Goal: Obtain resource: Download file/media

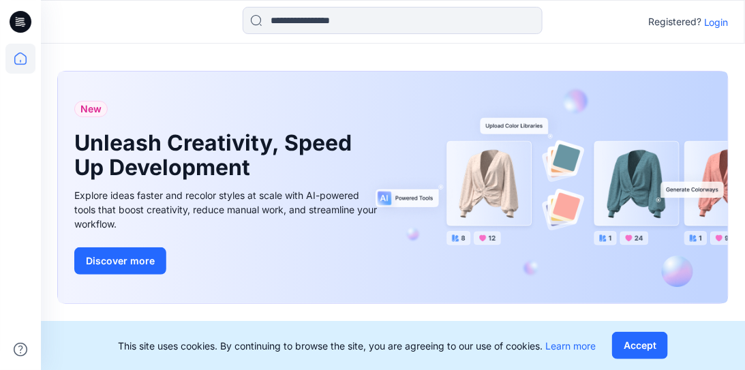
click at [713, 23] on p "Login" at bounding box center [716, 22] width 25 height 14
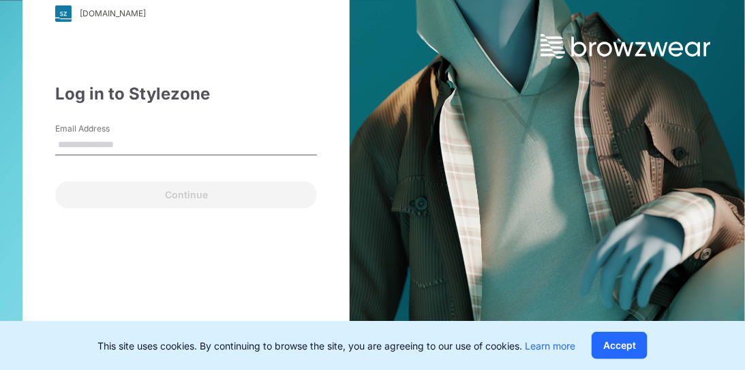
type input "**********"
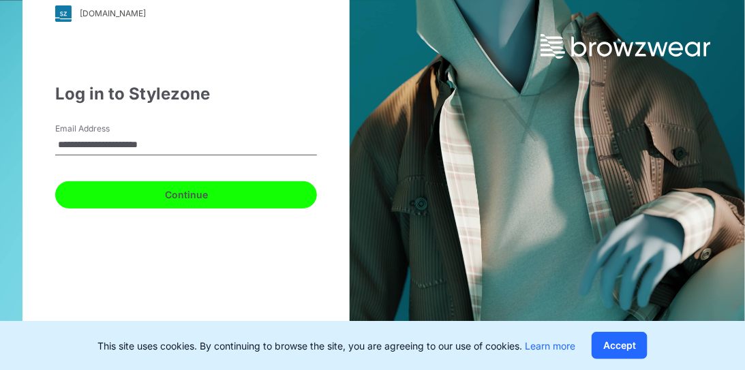
click at [170, 201] on button "Continue" at bounding box center [186, 194] width 262 height 27
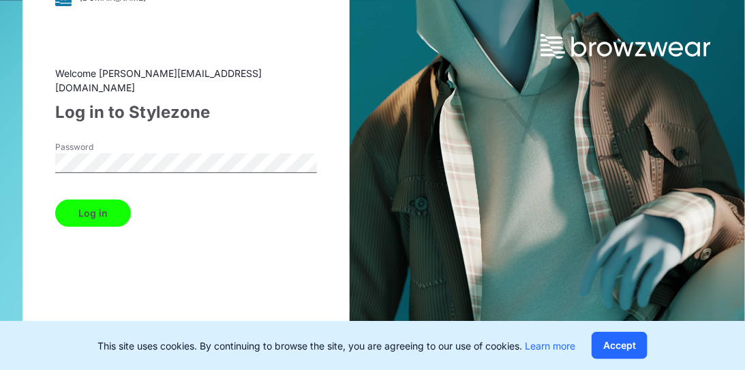
click at [95, 209] on button "Log in" at bounding box center [93, 213] width 76 height 27
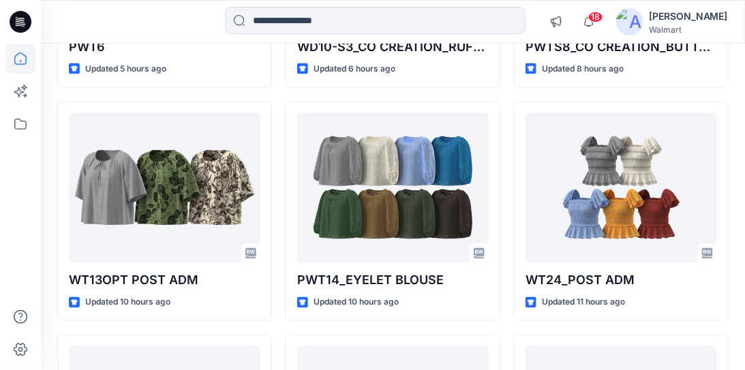
scroll to position [613, 0]
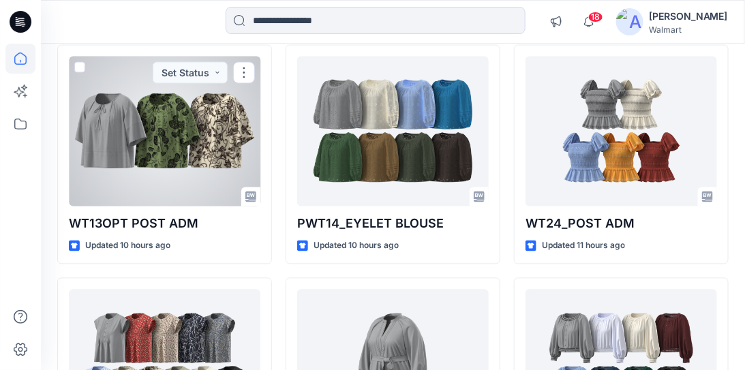
click at [128, 134] on div at bounding box center [165, 132] width 192 height 150
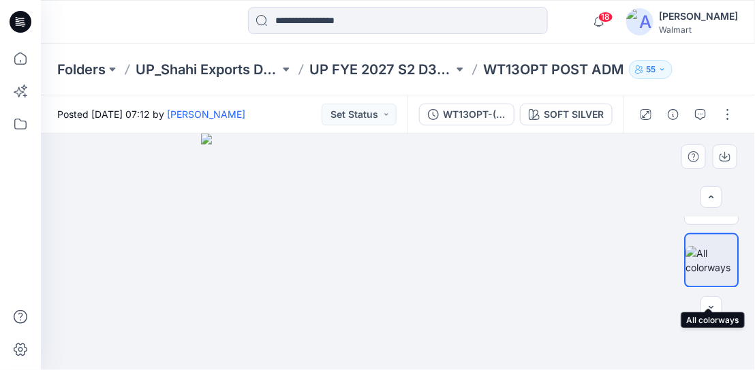
scroll to position [230, 0]
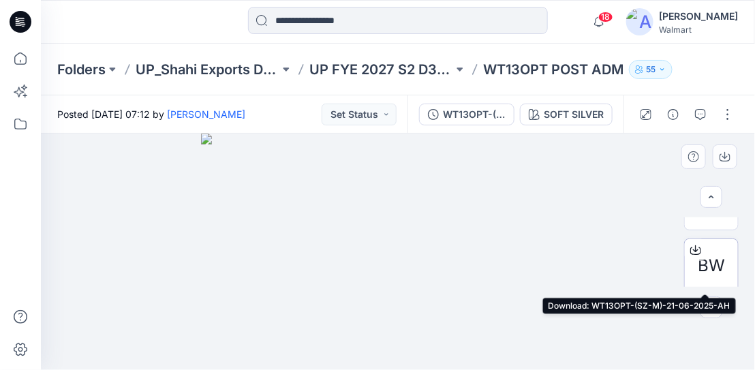
click at [708, 261] on span "BW" at bounding box center [711, 266] width 27 height 25
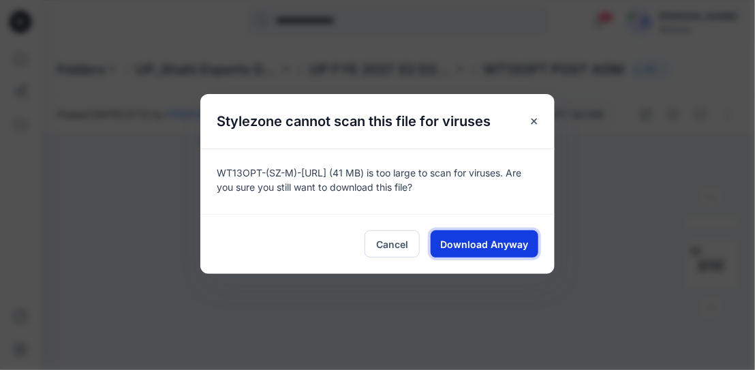
click at [485, 242] on span "Download Anyway" at bounding box center [485, 244] width 88 height 14
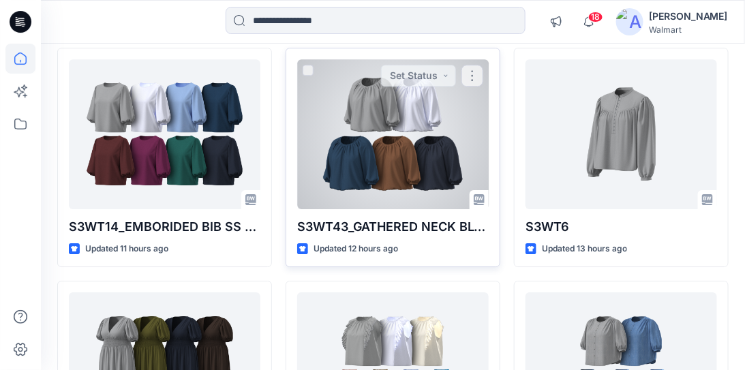
scroll to position [1076, 0]
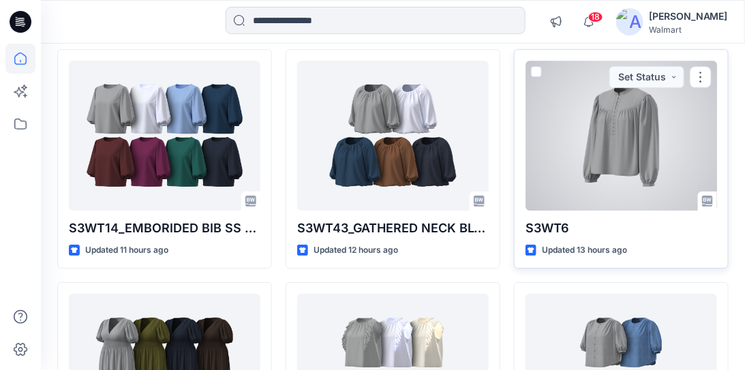
click at [600, 95] on div at bounding box center [622, 136] width 192 height 150
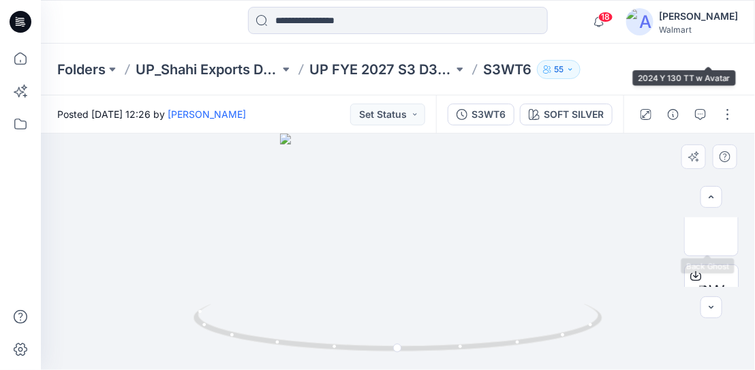
scroll to position [235, 0]
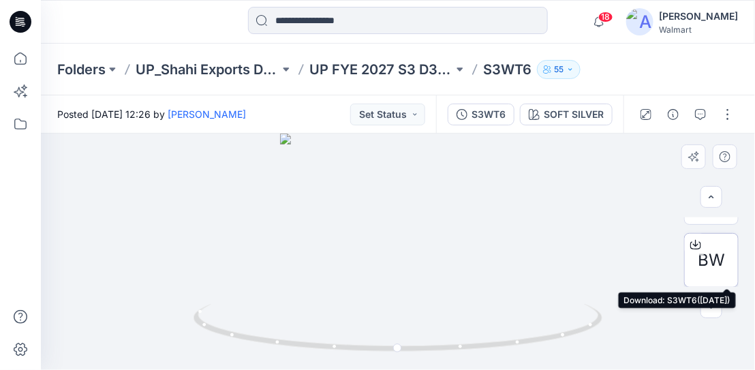
click at [703, 252] on span "BW" at bounding box center [711, 260] width 27 height 25
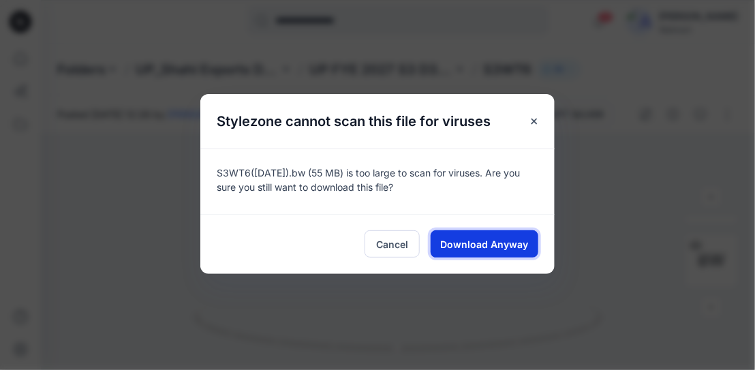
click at [495, 251] on button "Download Anyway" at bounding box center [485, 243] width 108 height 27
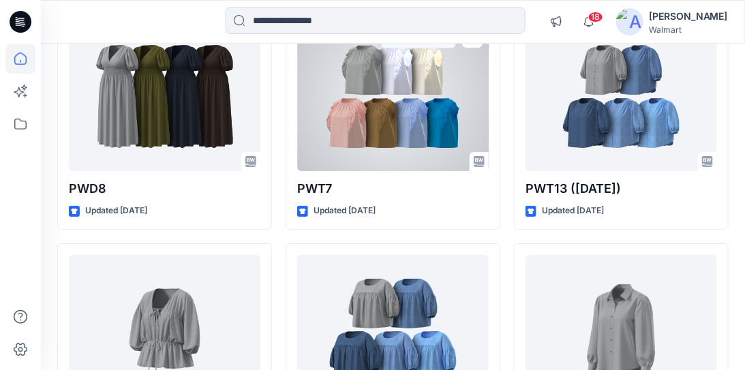
scroll to position [1418, 0]
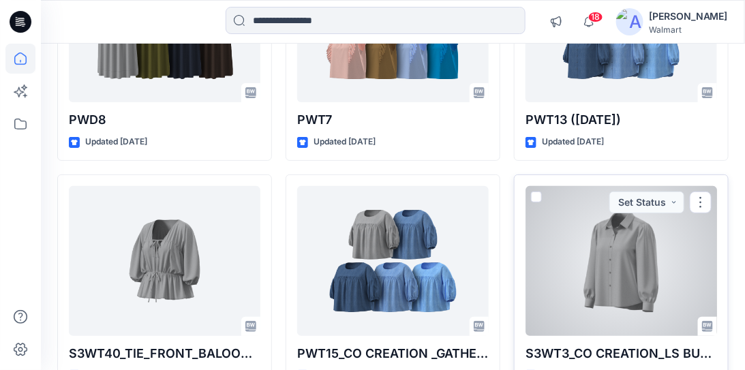
click at [613, 234] on div at bounding box center [622, 261] width 192 height 150
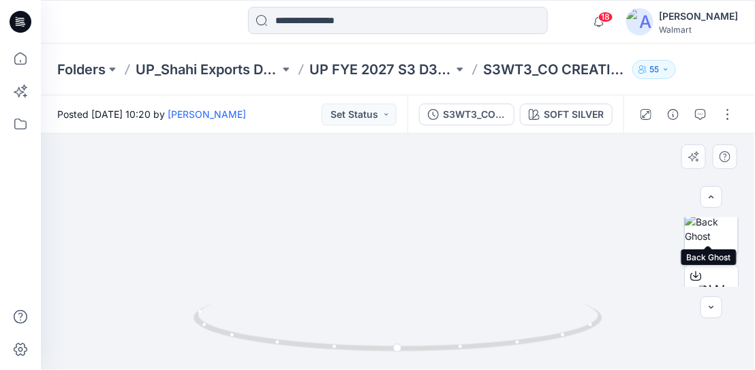
scroll to position [235, 0]
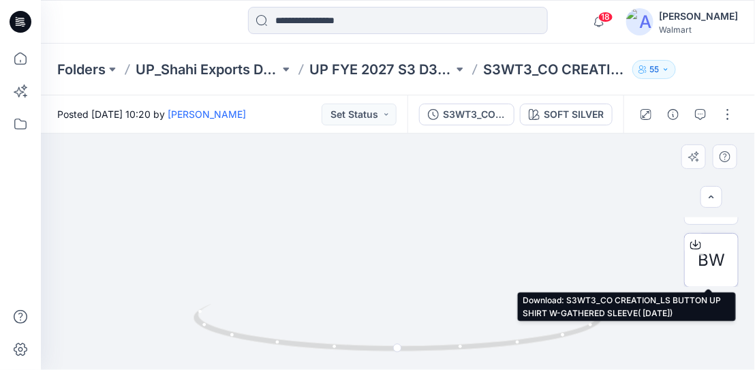
click at [692, 243] on icon at bounding box center [695, 244] width 11 height 11
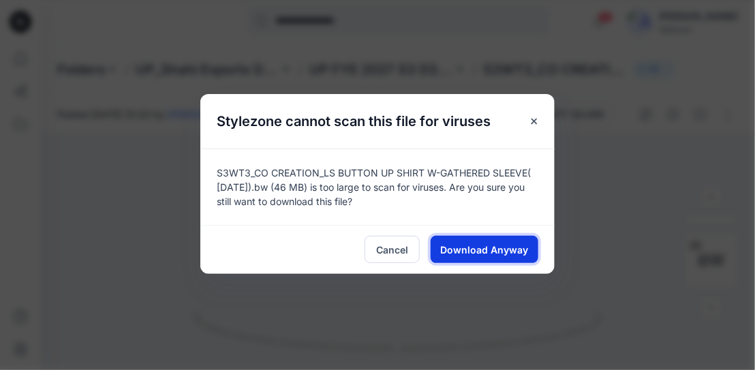
click at [493, 254] on span "Download Anyway" at bounding box center [485, 250] width 88 height 14
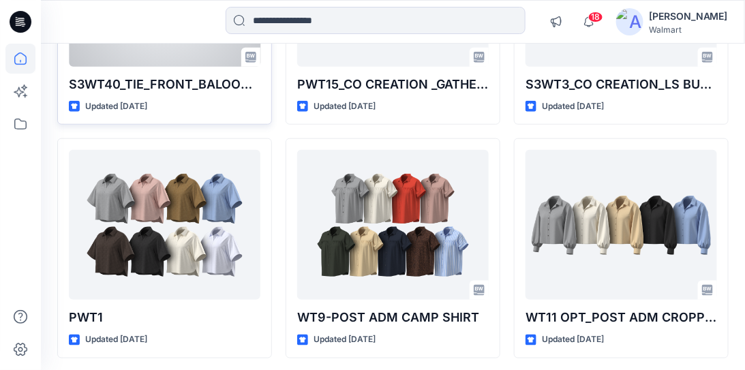
scroll to position [1690, 0]
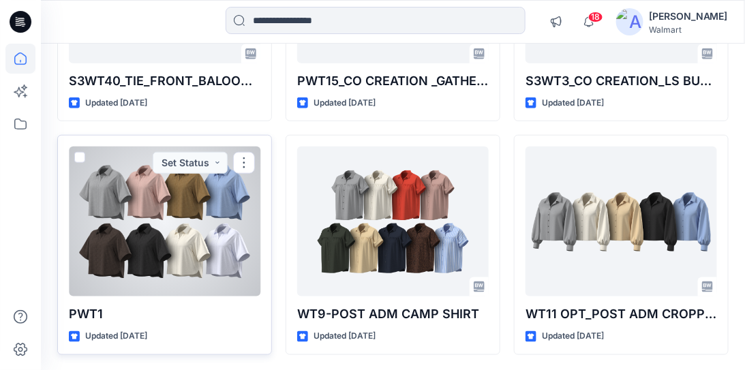
click at [174, 227] on div at bounding box center [165, 222] width 192 height 150
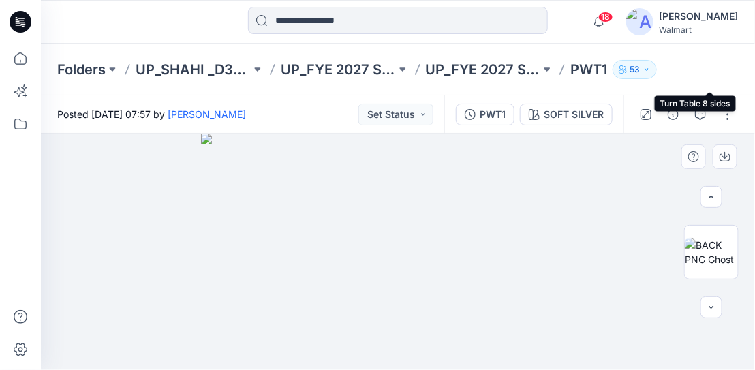
scroll to position [235, 0]
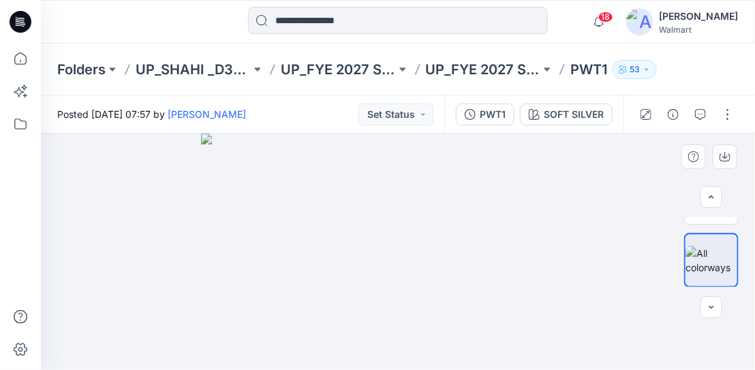
click at [56, 160] on div at bounding box center [398, 252] width 714 height 237
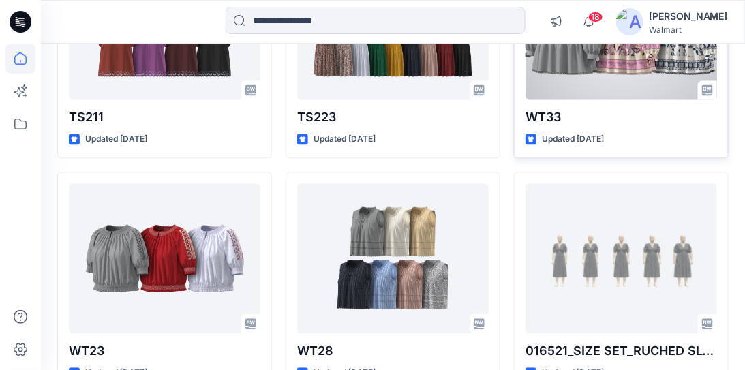
scroll to position [3553, 0]
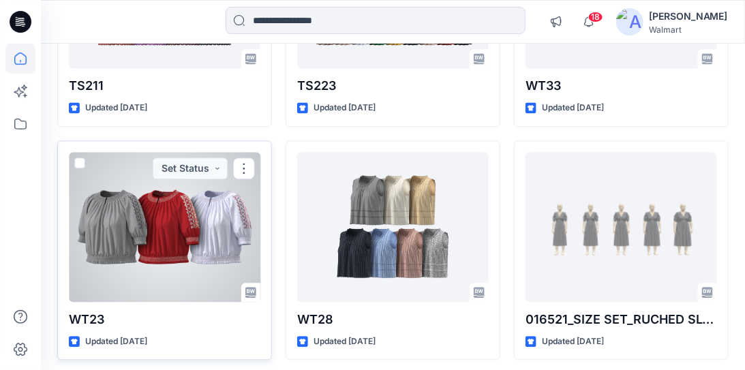
click at [201, 229] on div at bounding box center [165, 227] width 192 height 150
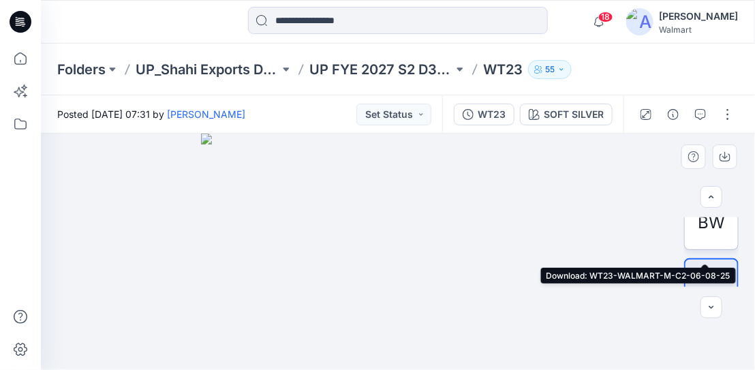
scroll to position [204, 0]
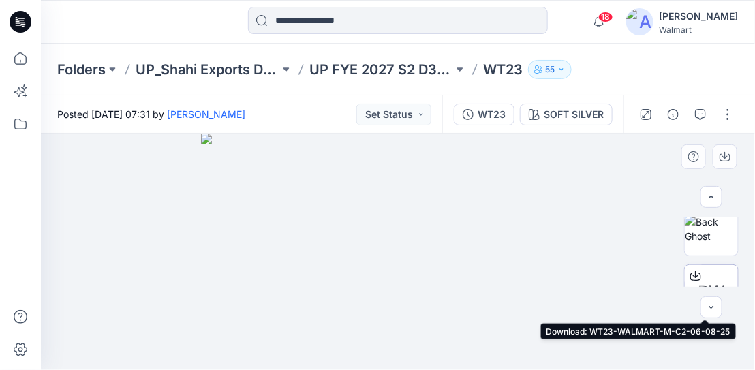
click at [691, 276] on icon at bounding box center [695, 276] width 11 height 11
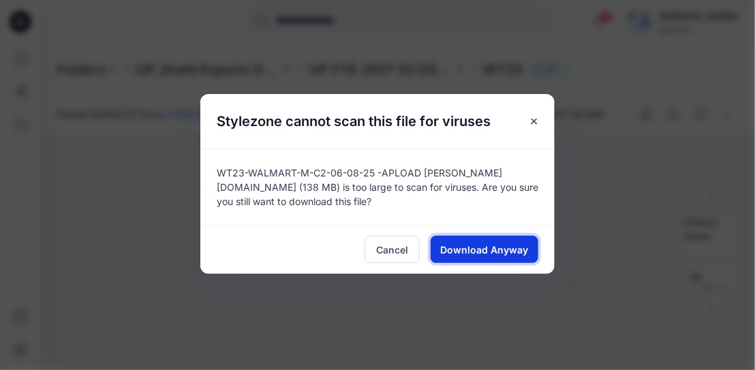
click at [470, 247] on span "Download Anyway" at bounding box center [485, 250] width 88 height 14
